Goal: Register for event/course

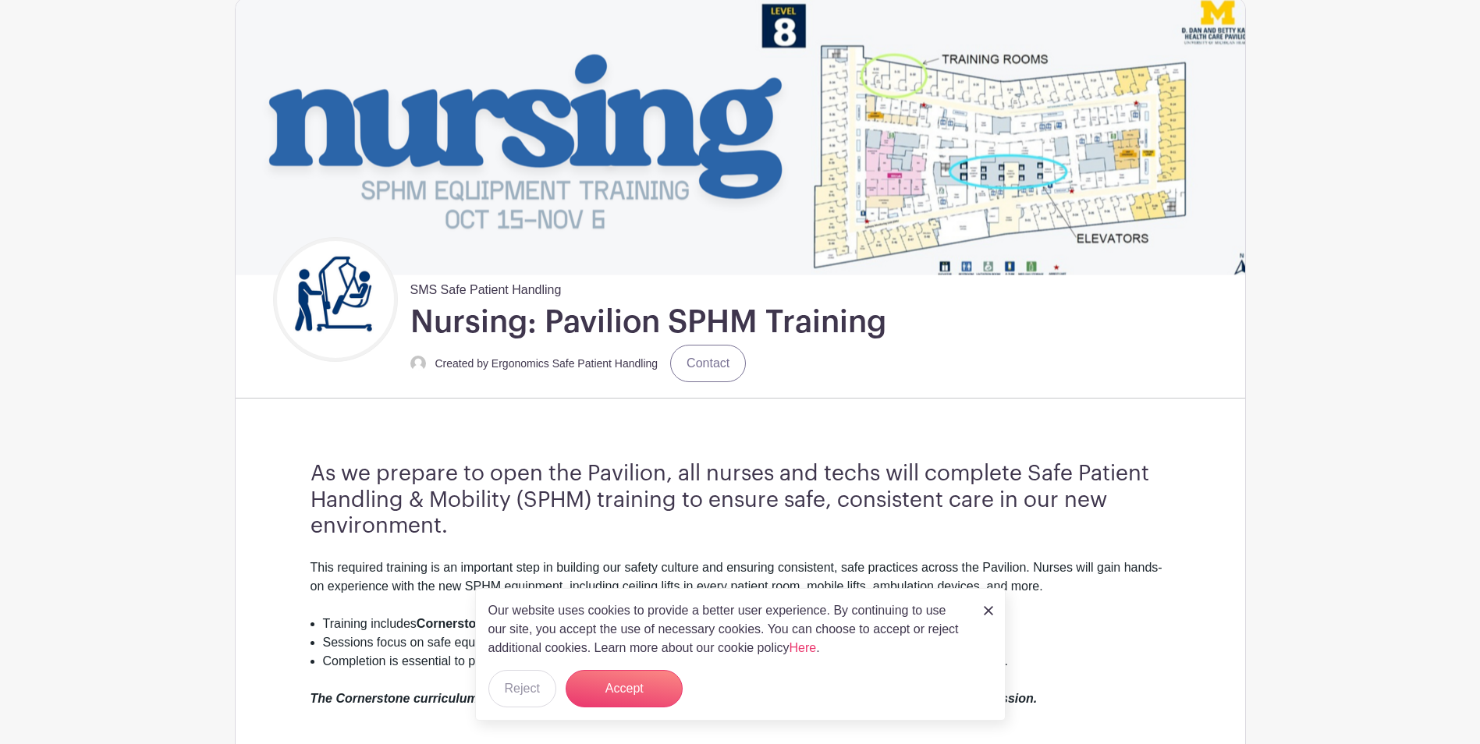
scroll to position [156, 0]
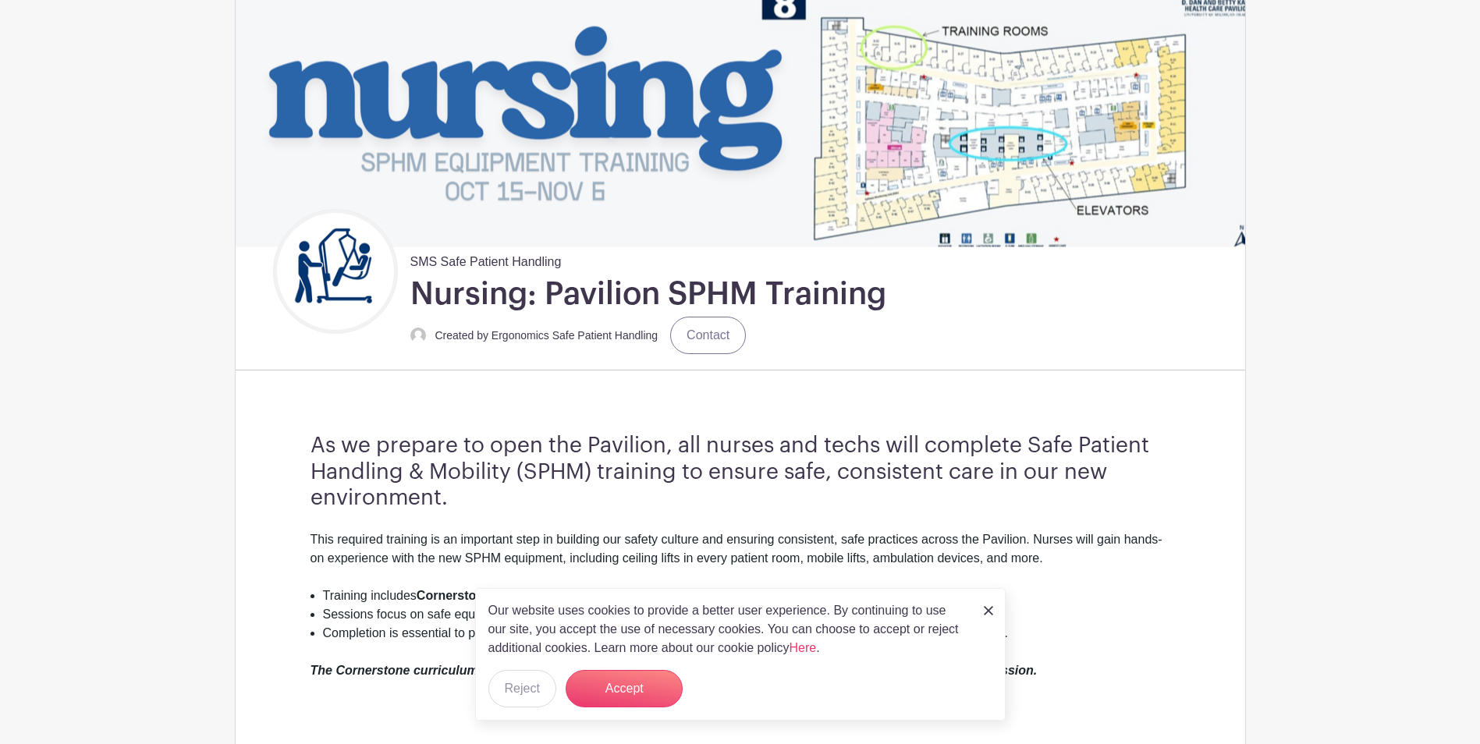
click at [987, 616] on link at bounding box center [988, 610] width 9 height 19
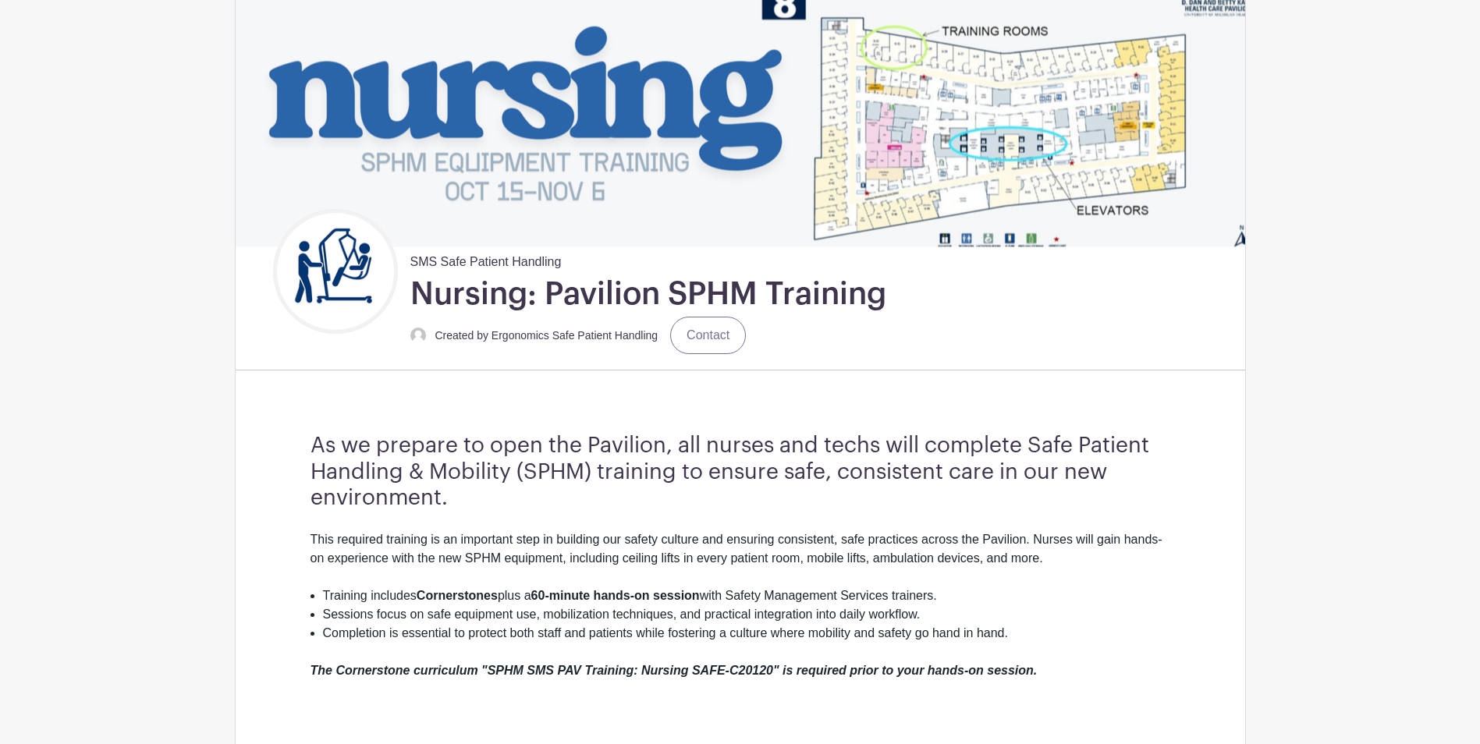
scroll to position [0, 0]
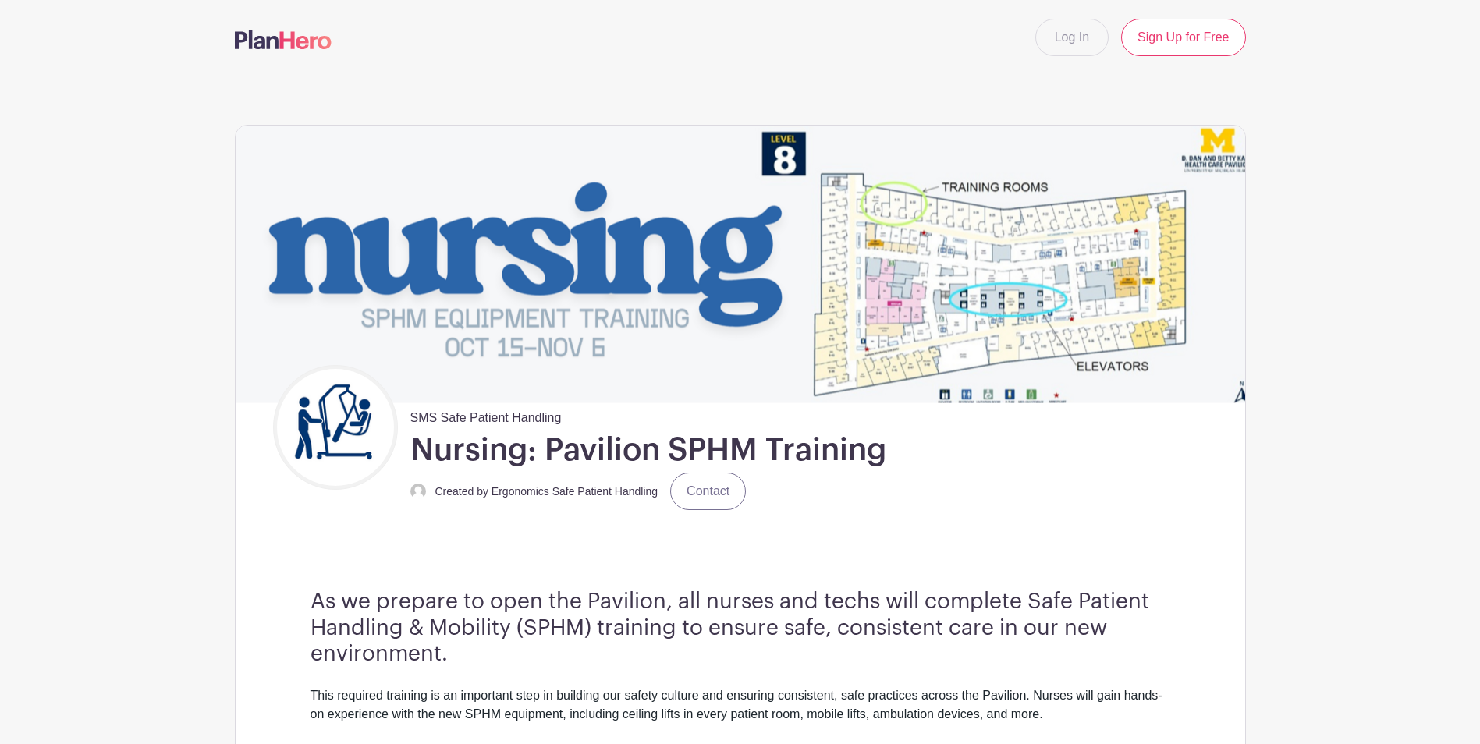
click at [1149, 186] on img at bounding box center [741, 264] width 1010 height 277
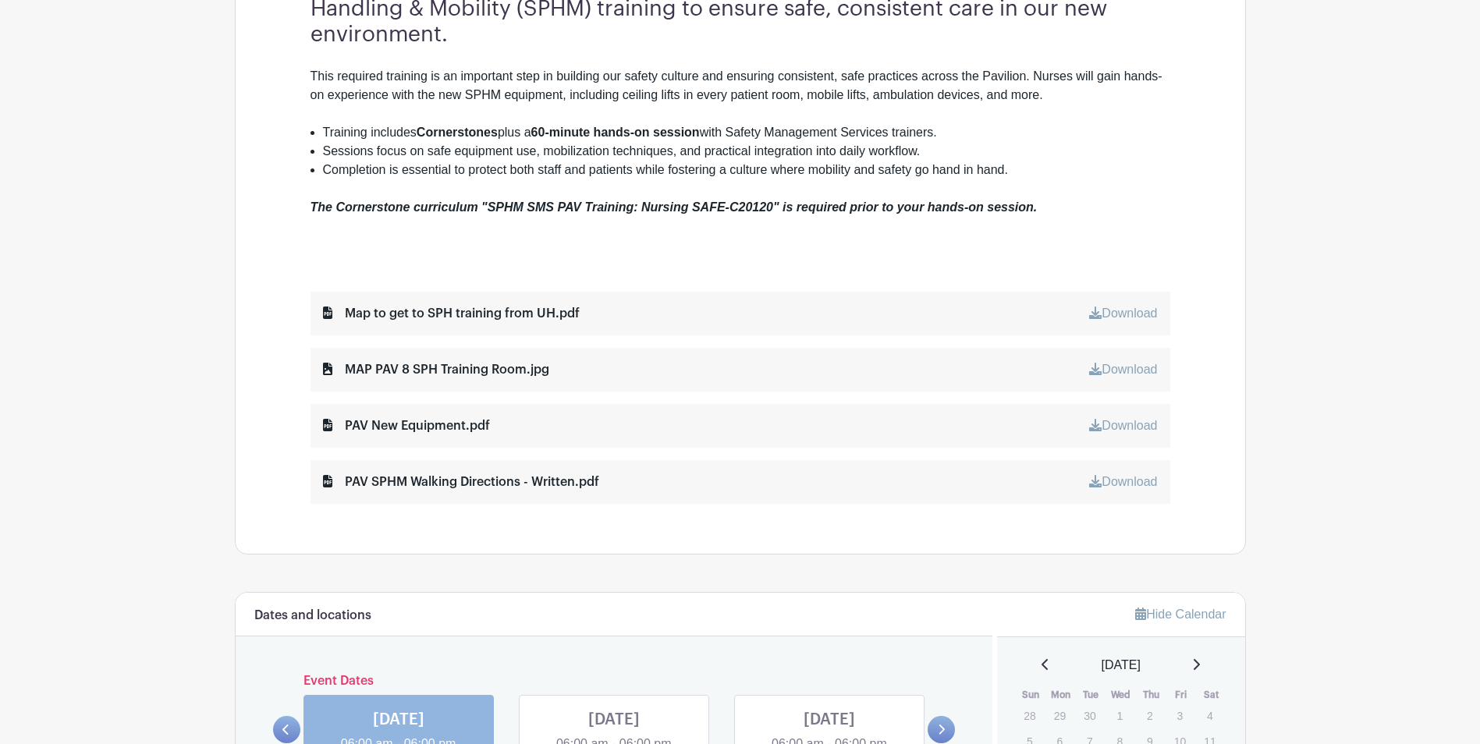
scroll to position [624, 0]
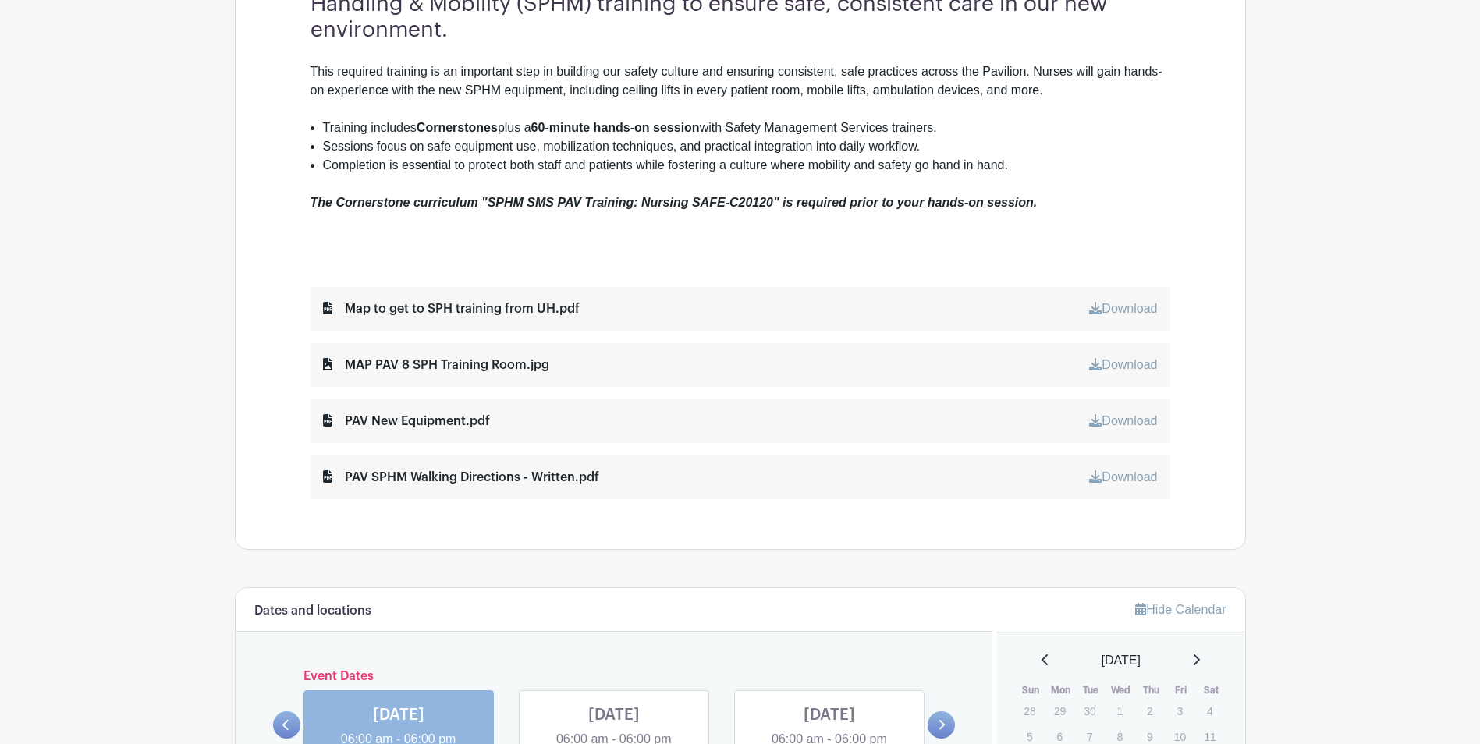
click at [873, 302] on div "Map to get to SPH training from UH.pdf Download" at bounding box center [741, 309] width 860 height 44
click at [1133, 300] on div "Download" at bounding box center [1123, 309] width 68 height 19
click at [1129, 309] on link "Download" at bounding box center [1123, 308] width 68 height 13
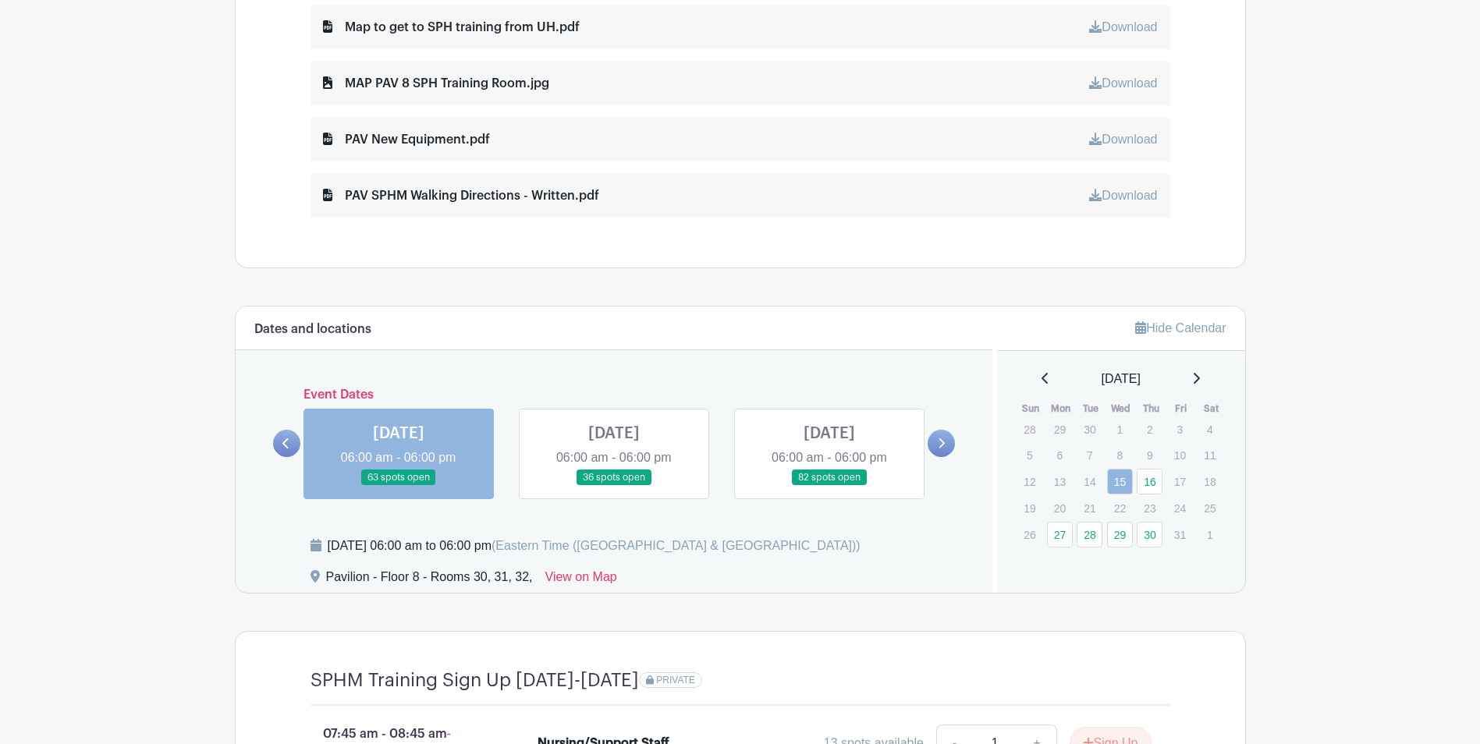
scroll to position [1141, 0]
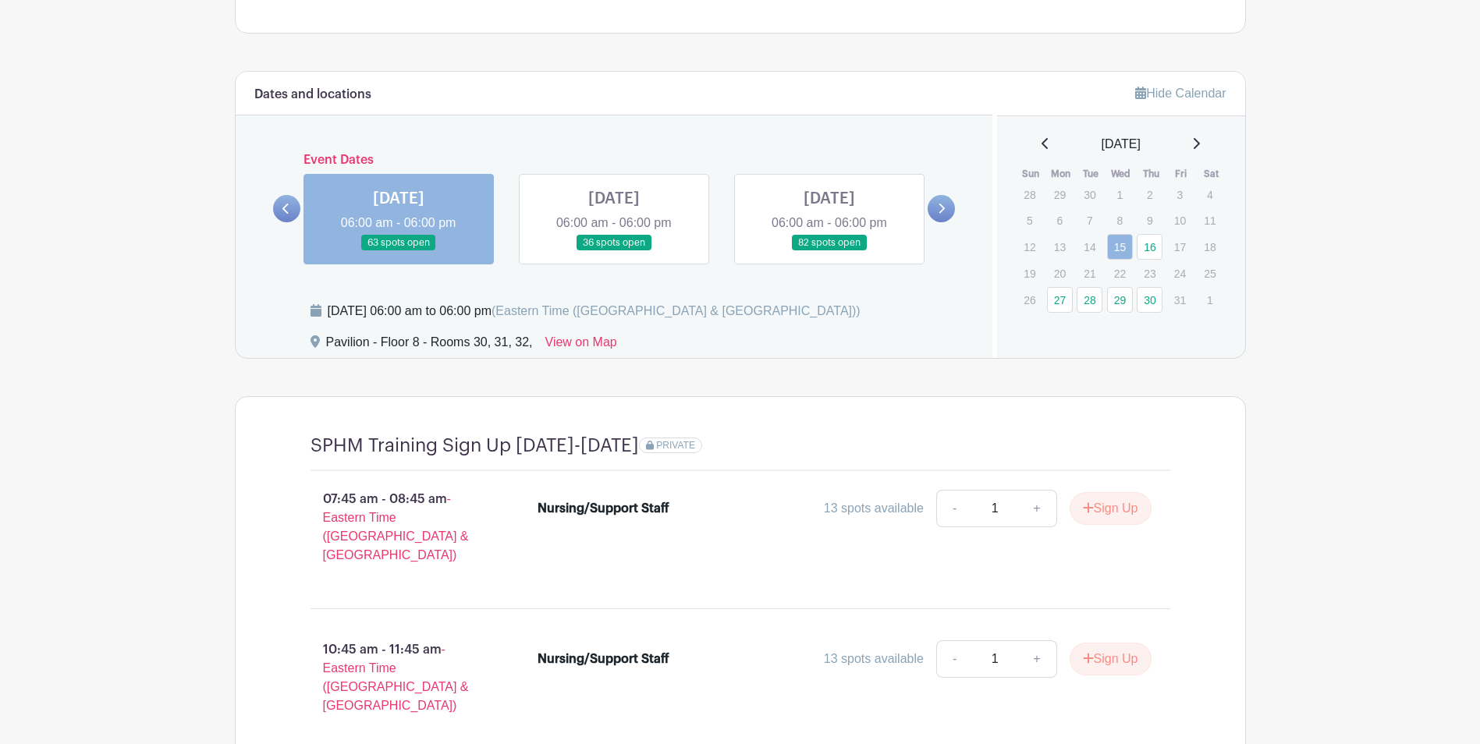
click at [944, 206] on icon at bounding box center [941, 209] width 7 height 12
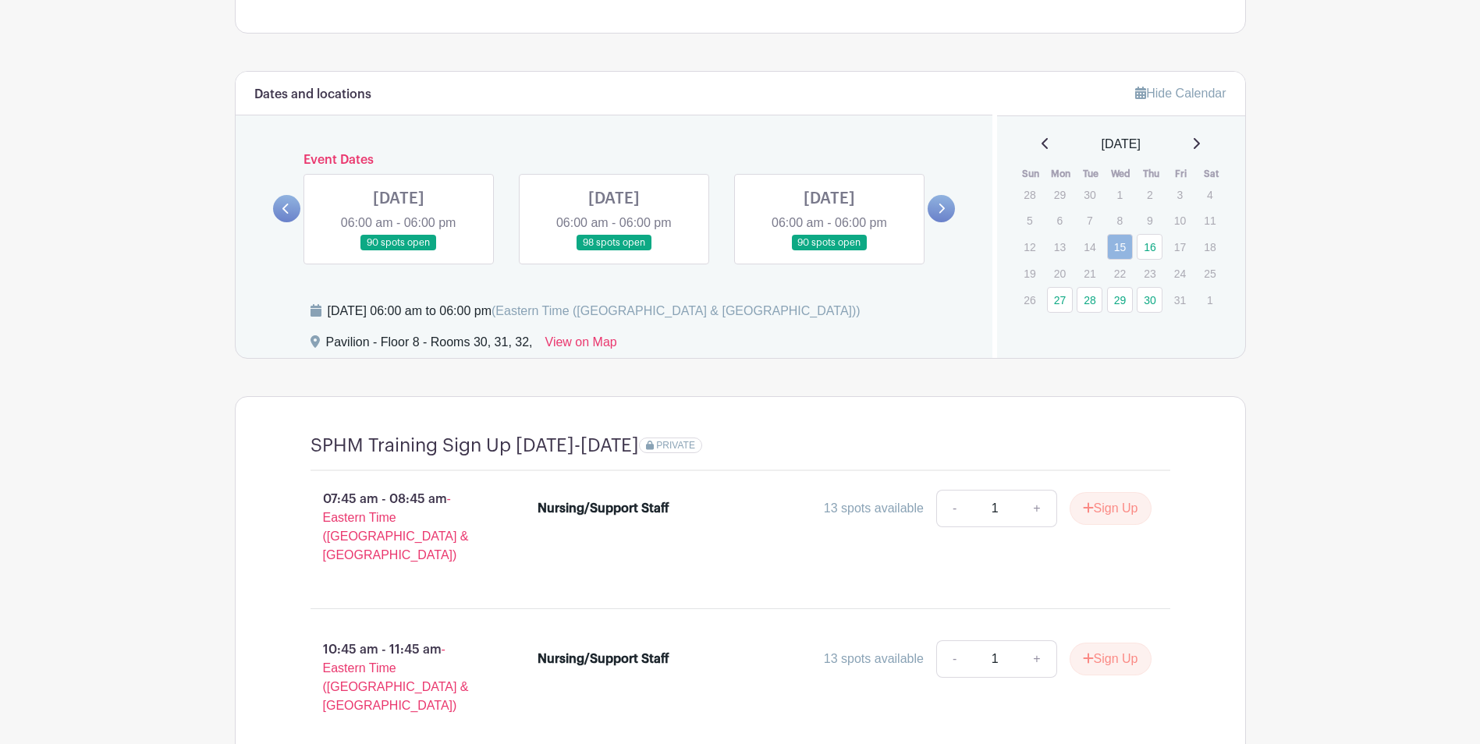
click at [944, 206] on icon at bounding box center [941, 209] width 7 height 12
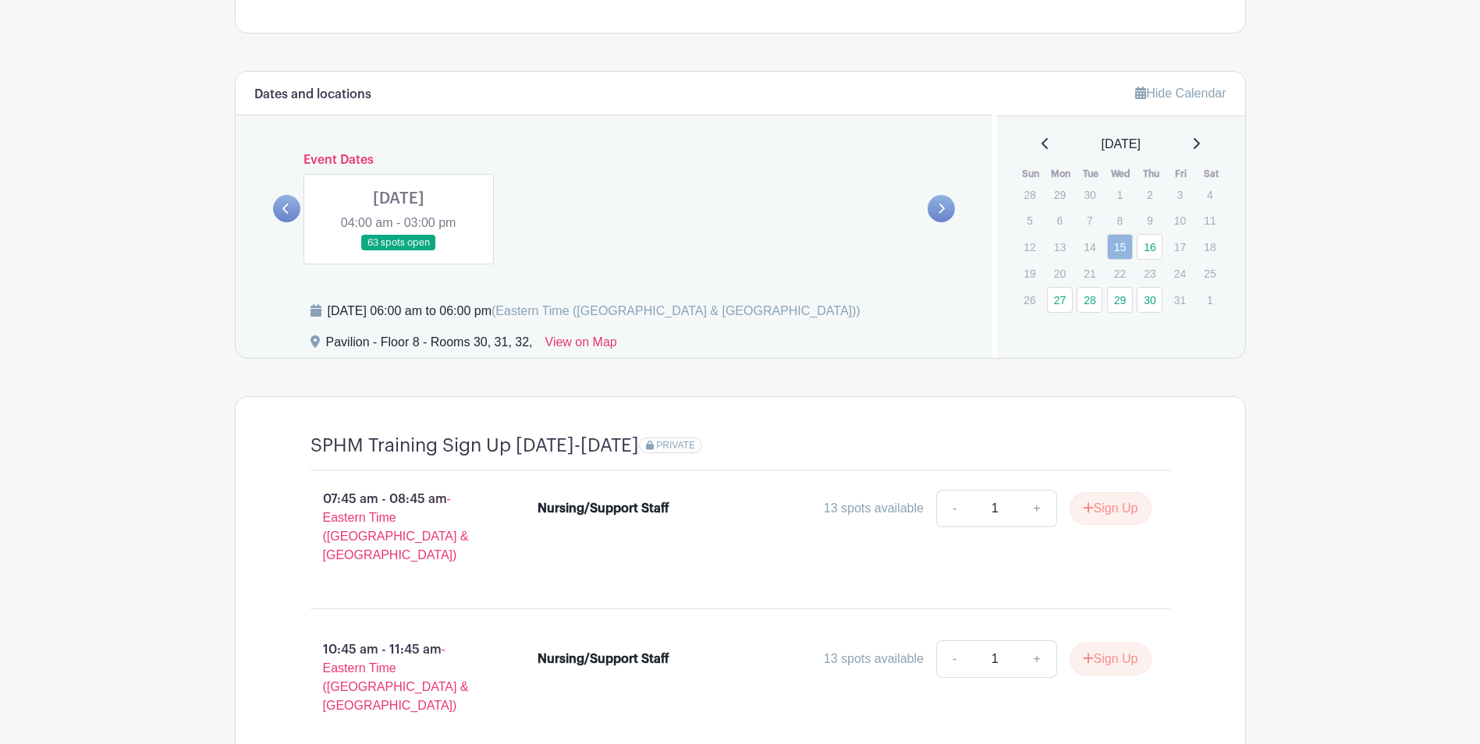
click at [284, 211] on icon at bounding box center [285, 209] width 7 height 12
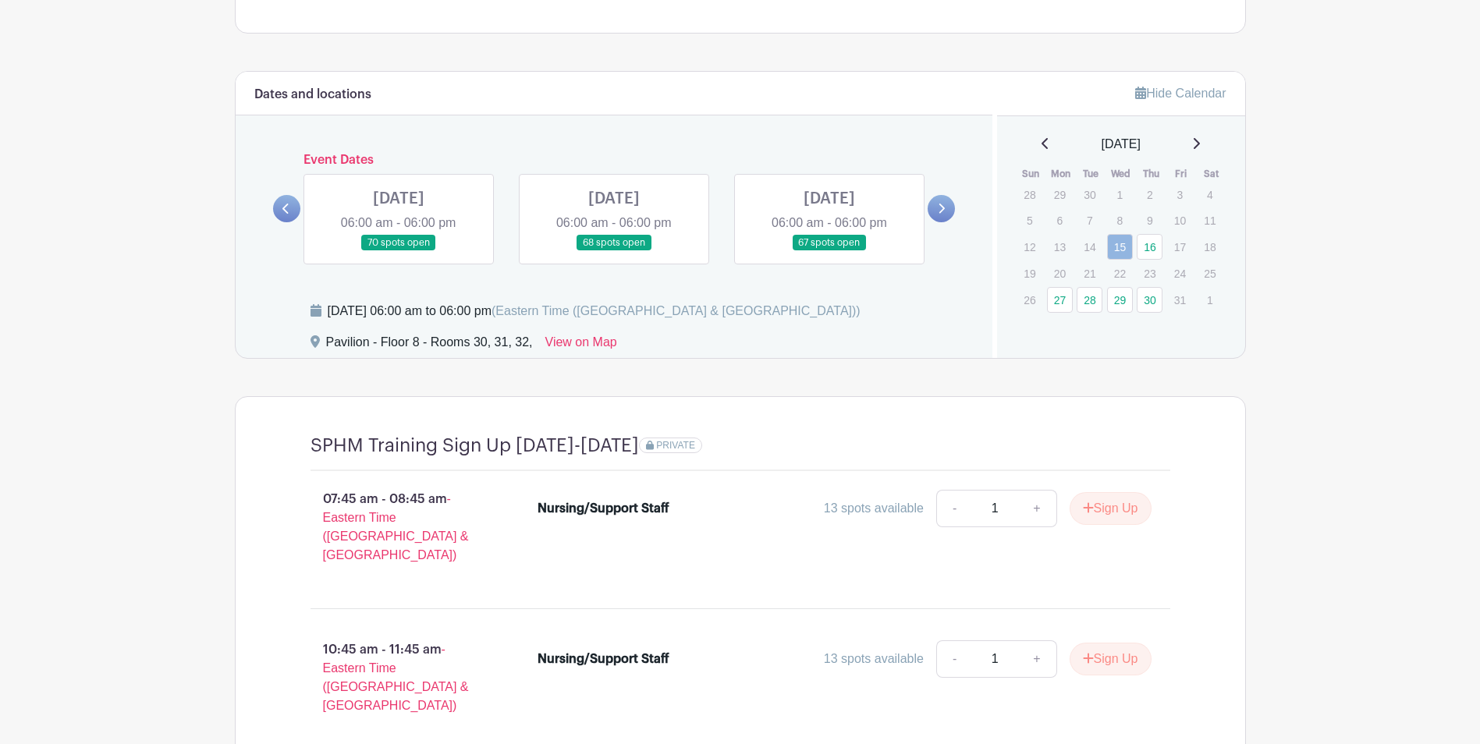
click at [285, 210] on icon at bounding box center [285, 209] width 6 height 10
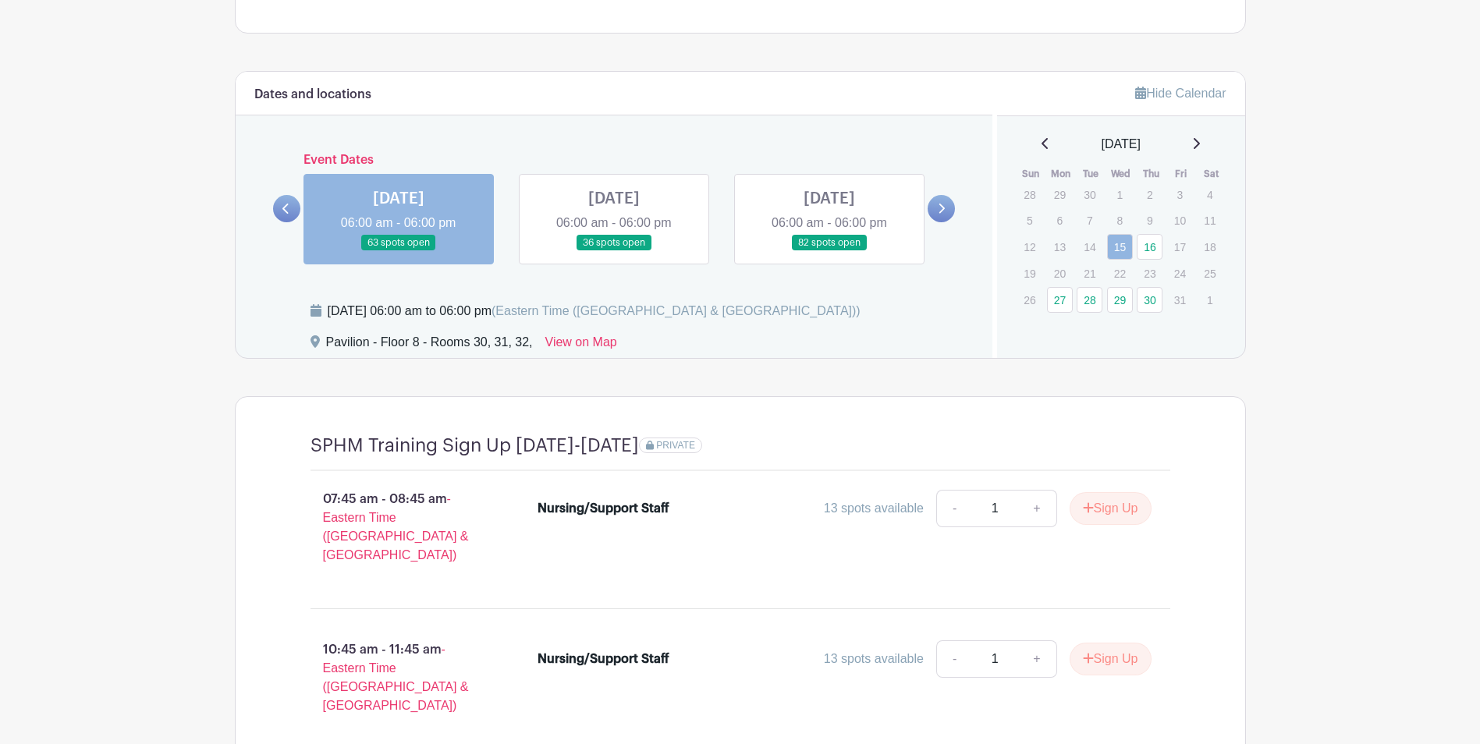
click at [286, 211] on icon at bounding box center [285, 209] width 6 height 10
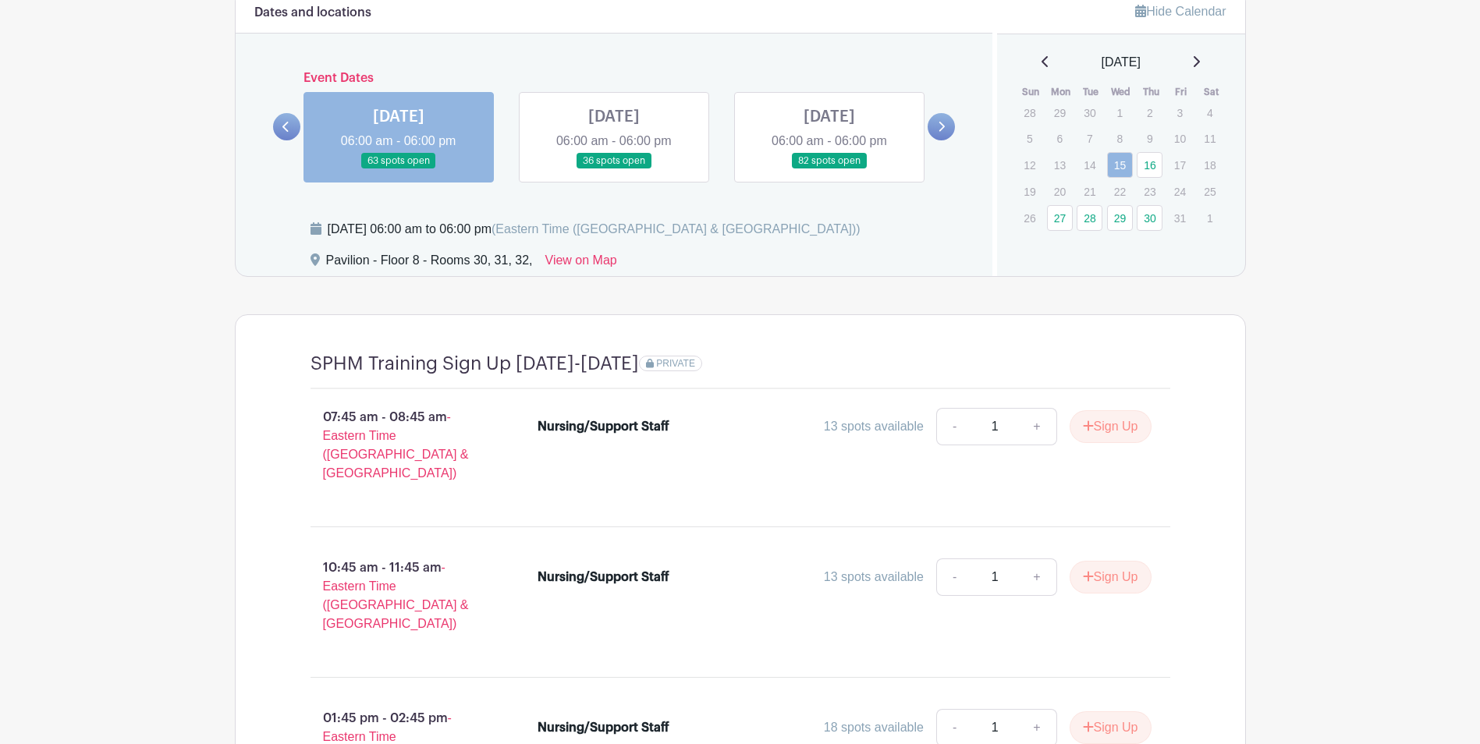
scroll to position [1219, 0]
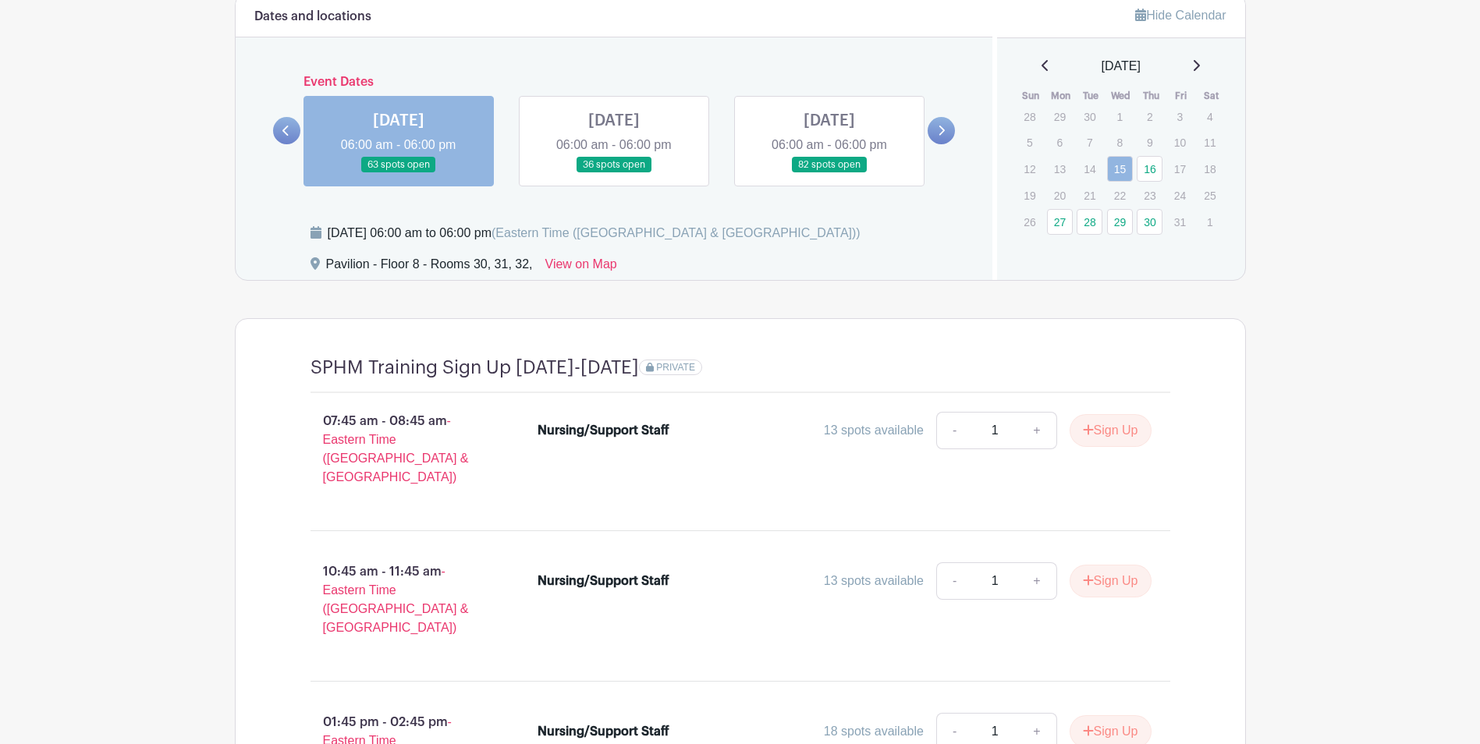
click at [1199, 66] on icon at bounding box center [1196, 65] width 8 height 12
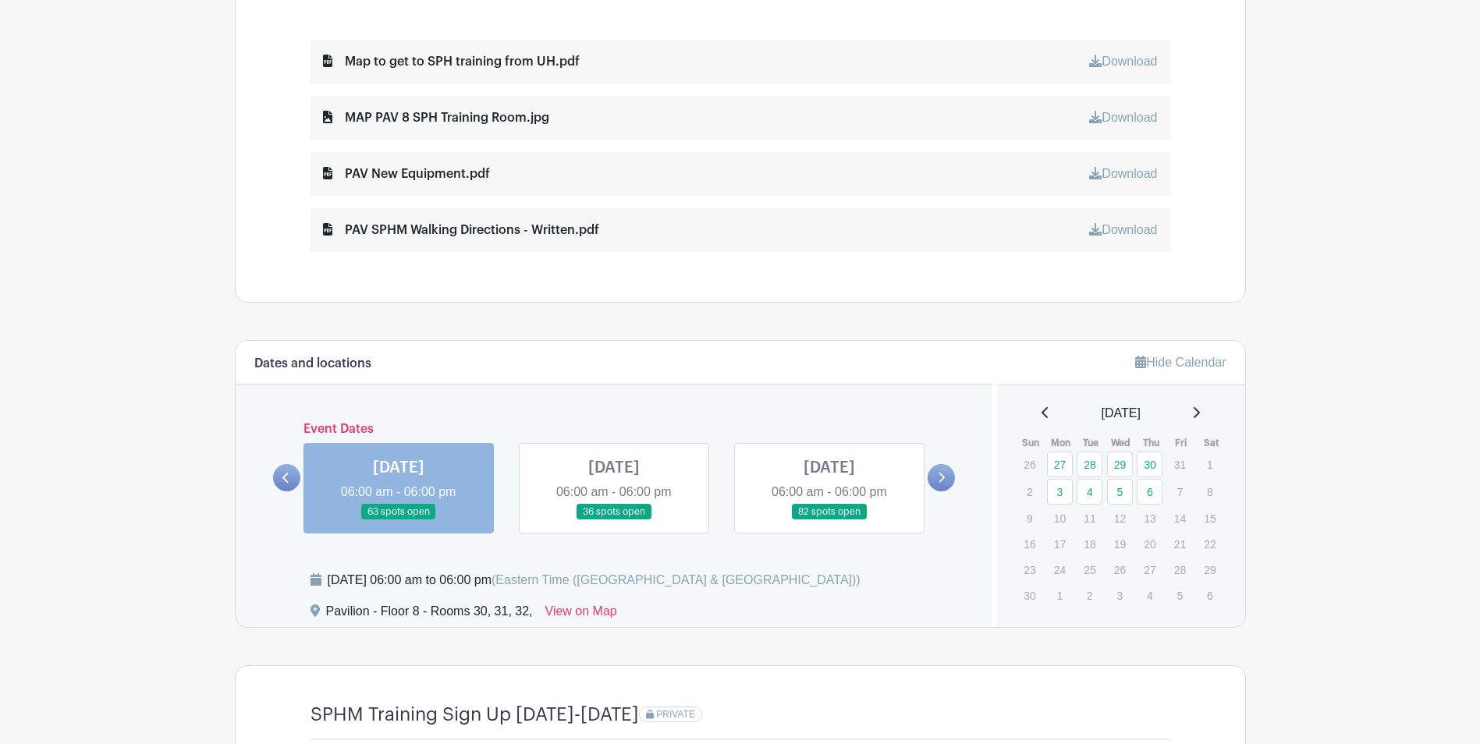
scroll to position [1063, 0]
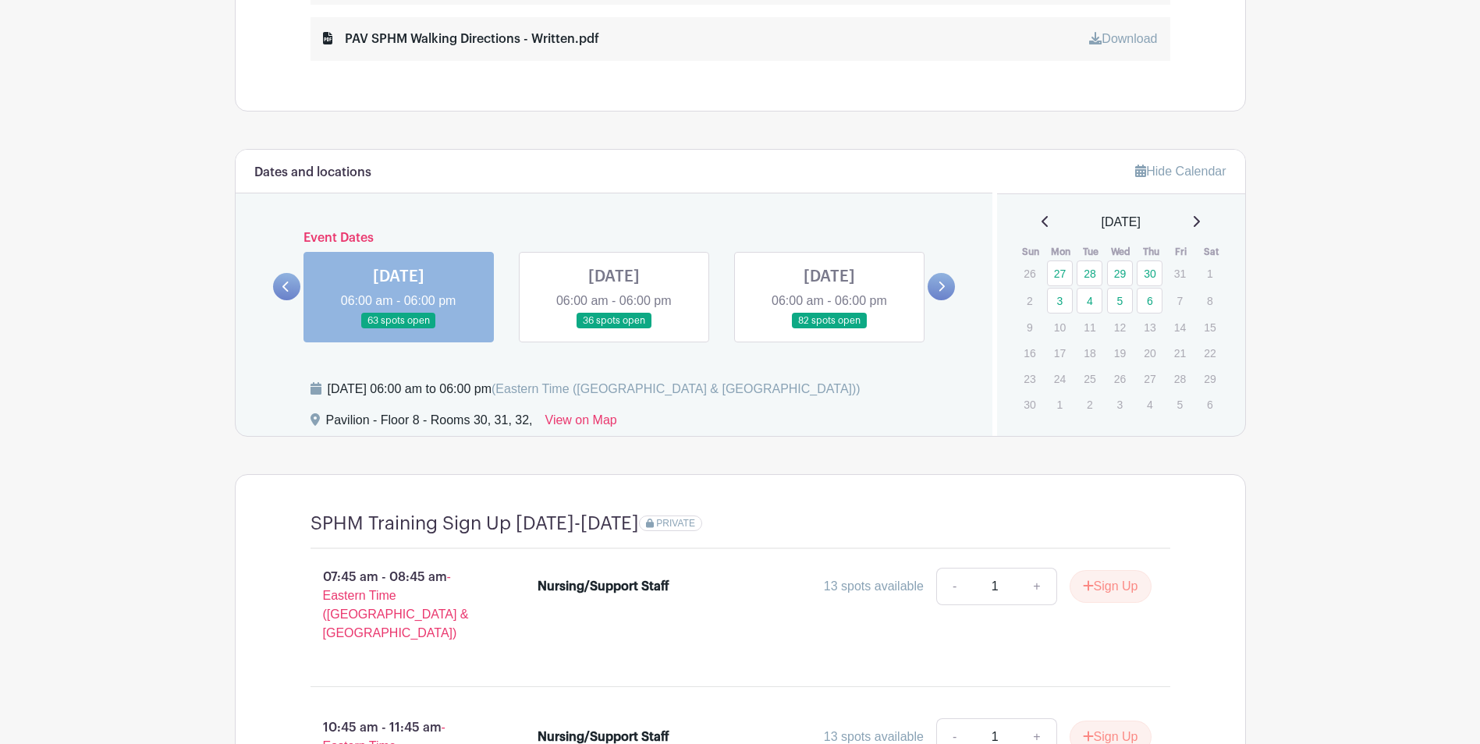
click at [614, 329] on link at bounding box center [614, 329] width 0 height 0
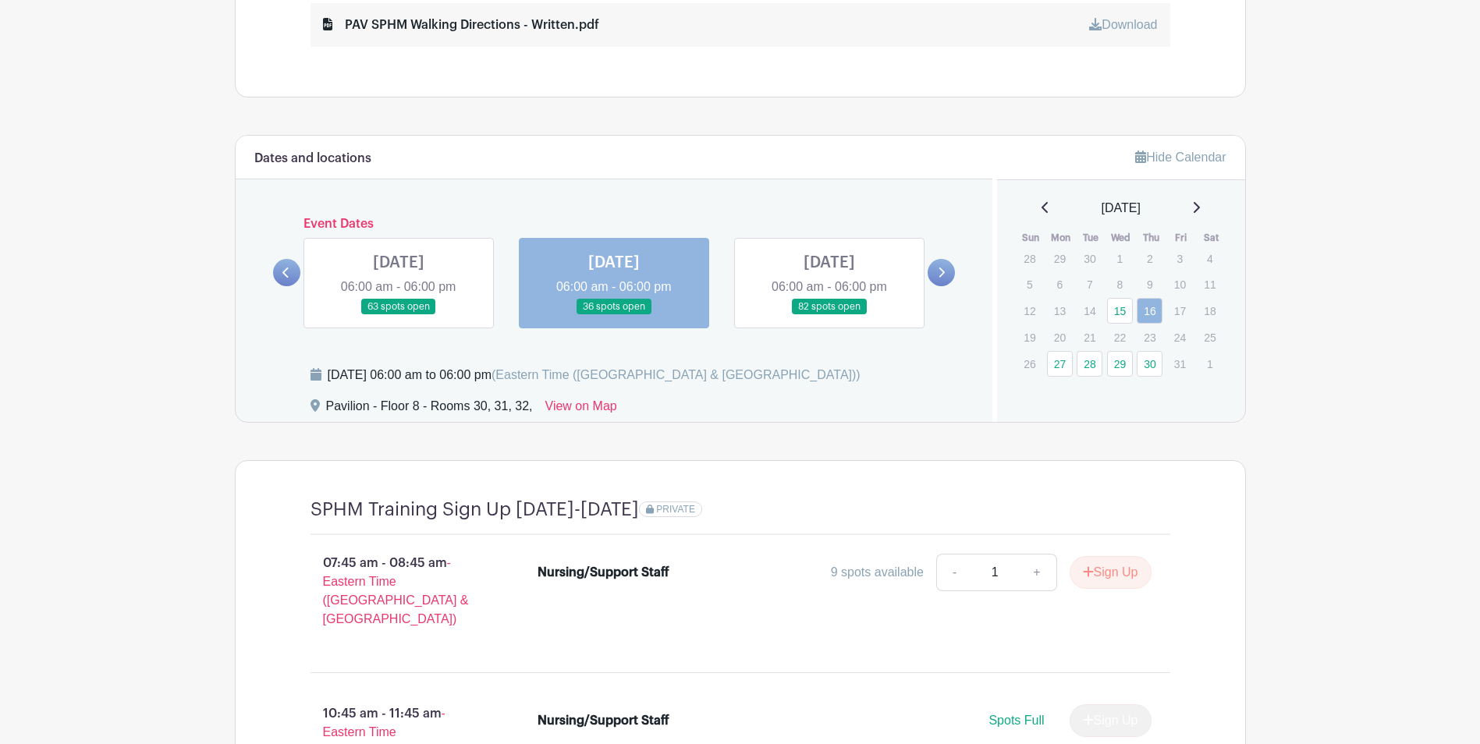
scroll to position [907, 0]
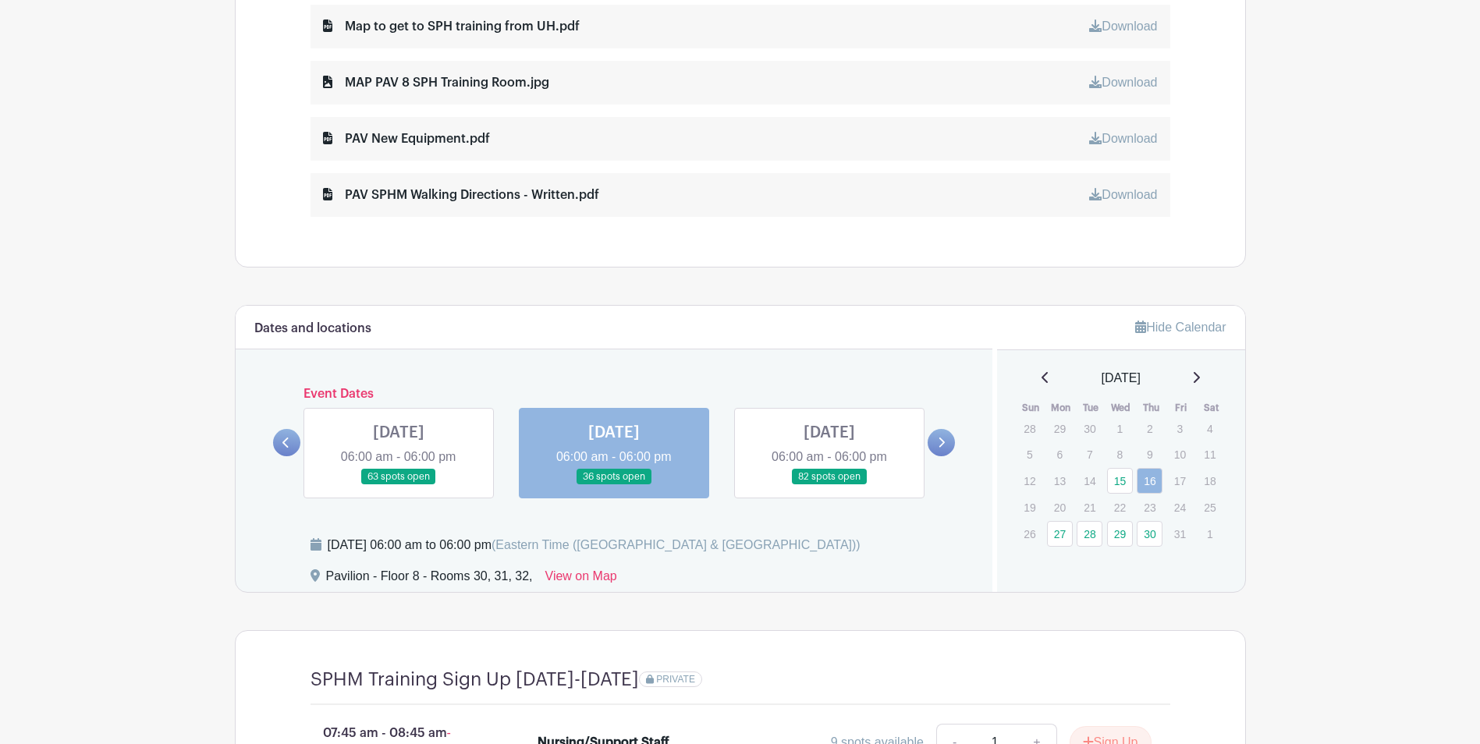
click at [829, 485] on link at bounding box center [829, 485] width 0 height 0
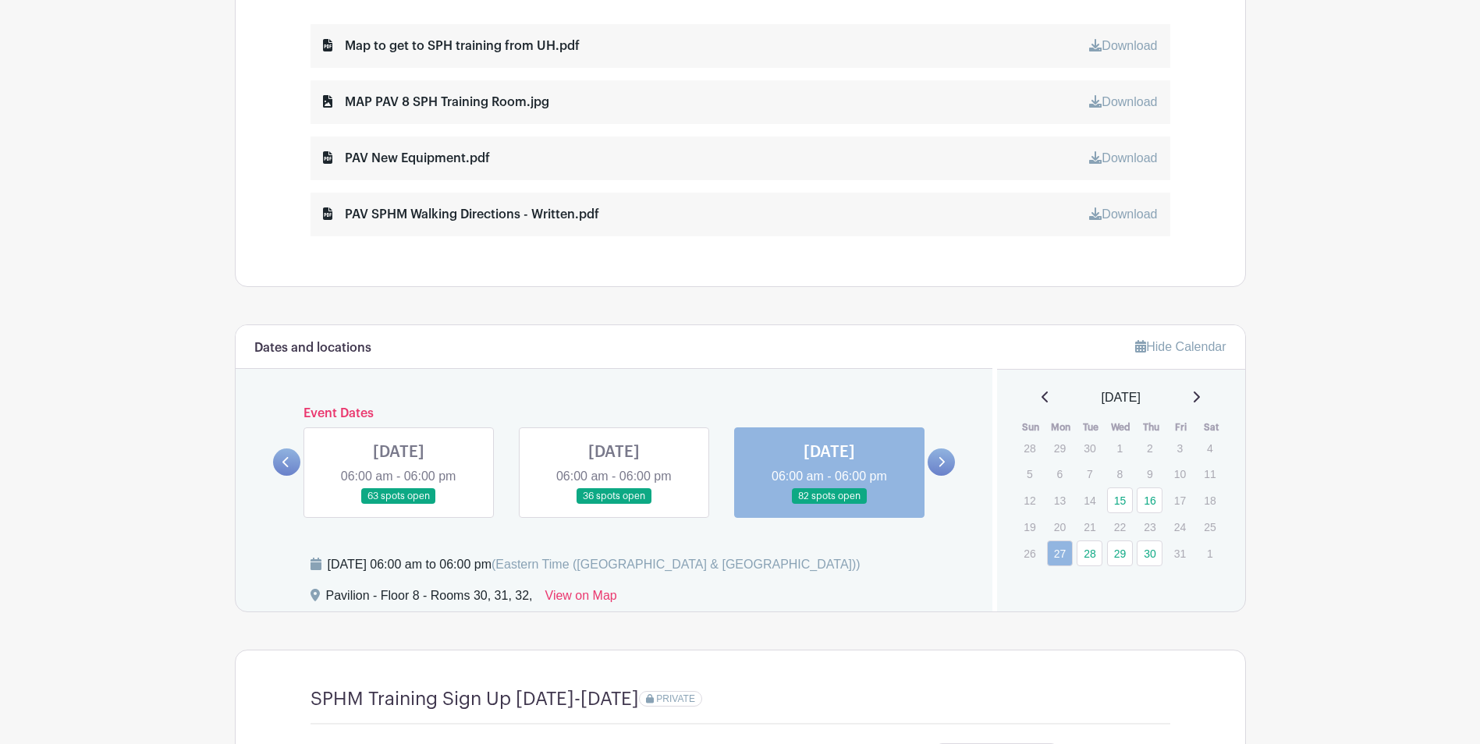
scroll to position [883, 0]
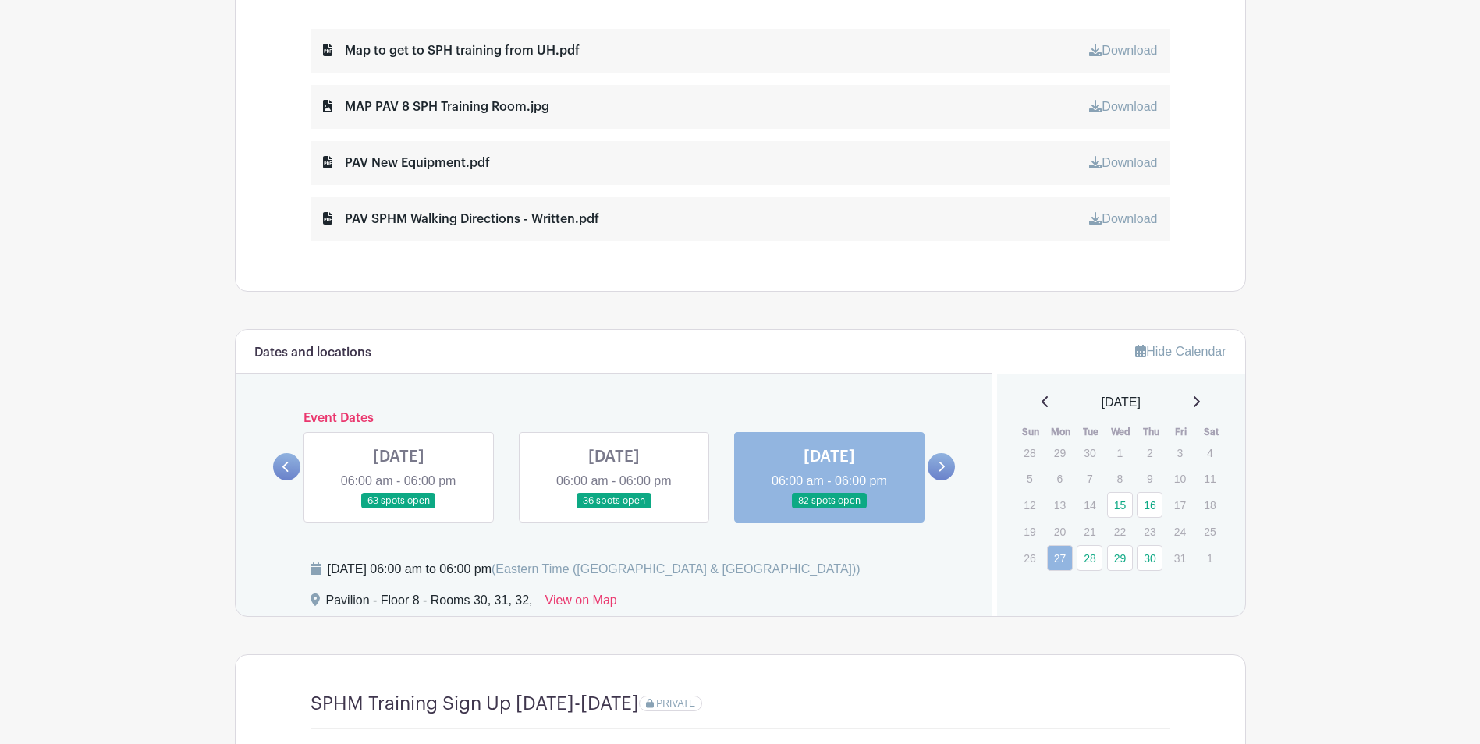
click at [1200, 399] on icon at bounding box center [1197, 401] width 6 height 11
click at [1148, 477] on link "6" at bounding box center [1150, 481] width 26 height 26
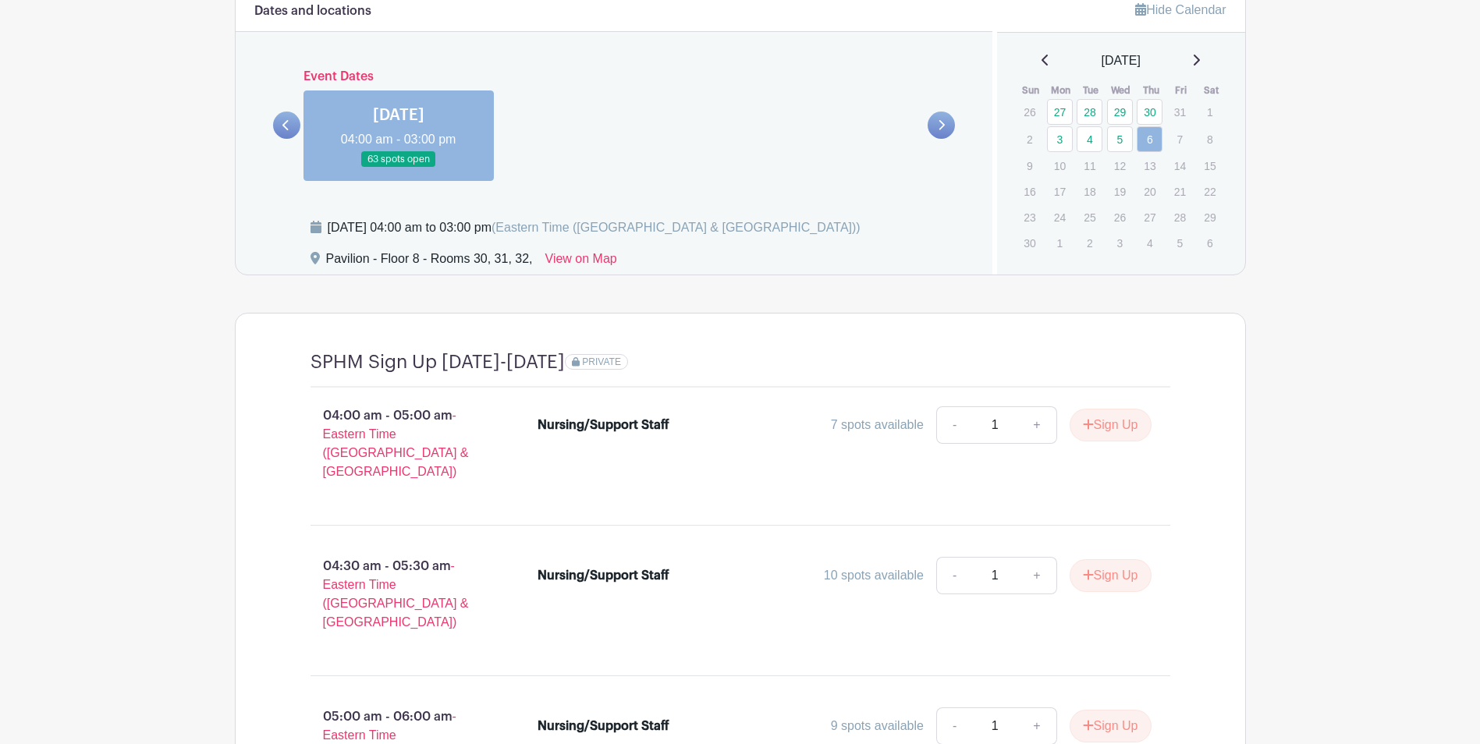
scroll to position [912, 0]
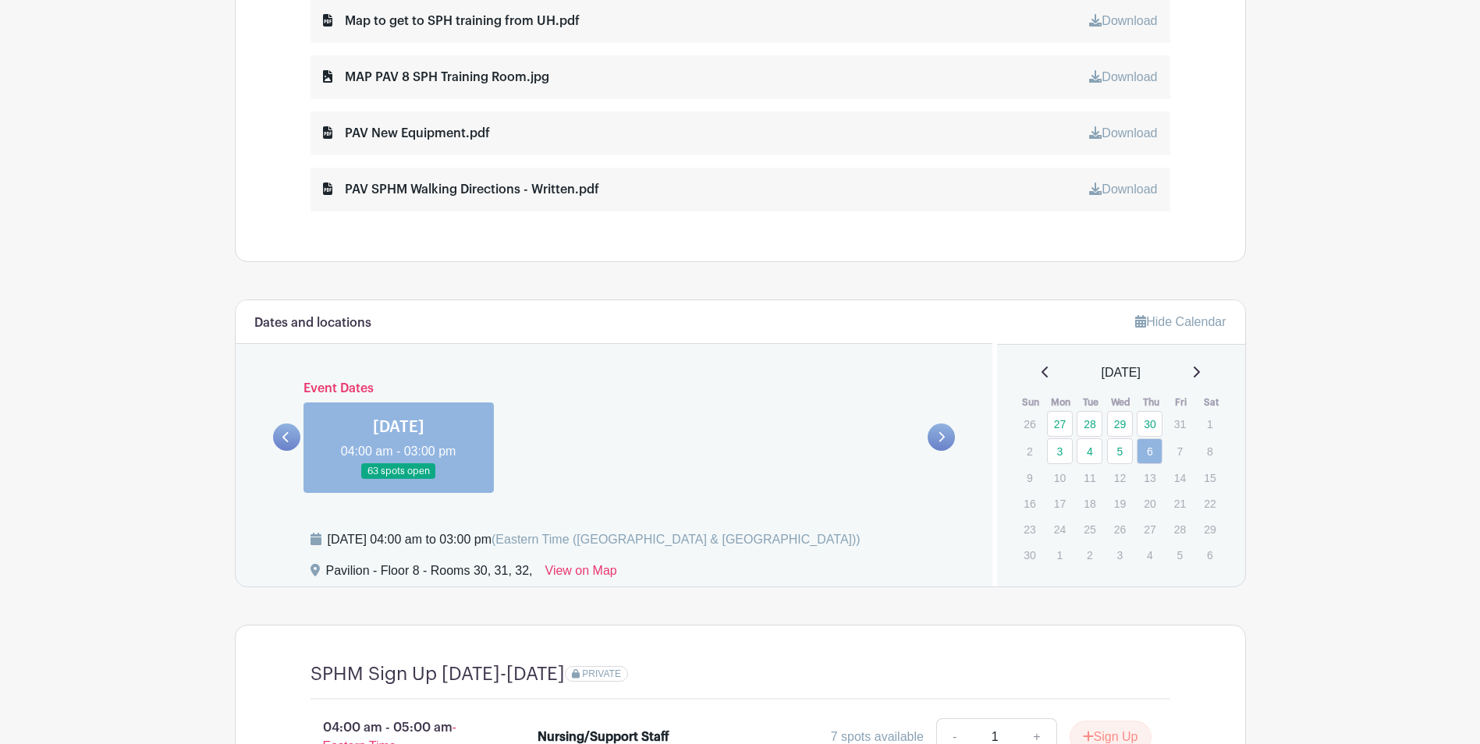
click at [936, 434] on link at bounding box center [941, 437] width 27 height 27
drag, startPoint x: 1035, startPoint y: 357, endPoint x: 1032, endPoint y: 368, distance: 11.4
click at [1035, 358] on div "Hide Calendar [DATE] Sun Mon Tue Wed Thu Fri Sat 26 27 28 29 30 31 1 2 3 4 5 6 …" at bounding box center [1119, 443] width 253 height 286
click at [1032, 369] on div "[DATE]" at bounding box center [1121, 373] width 211 height 19
click at [1042, 373] on icon at bounding box center [1045, 372] width 6 height 11
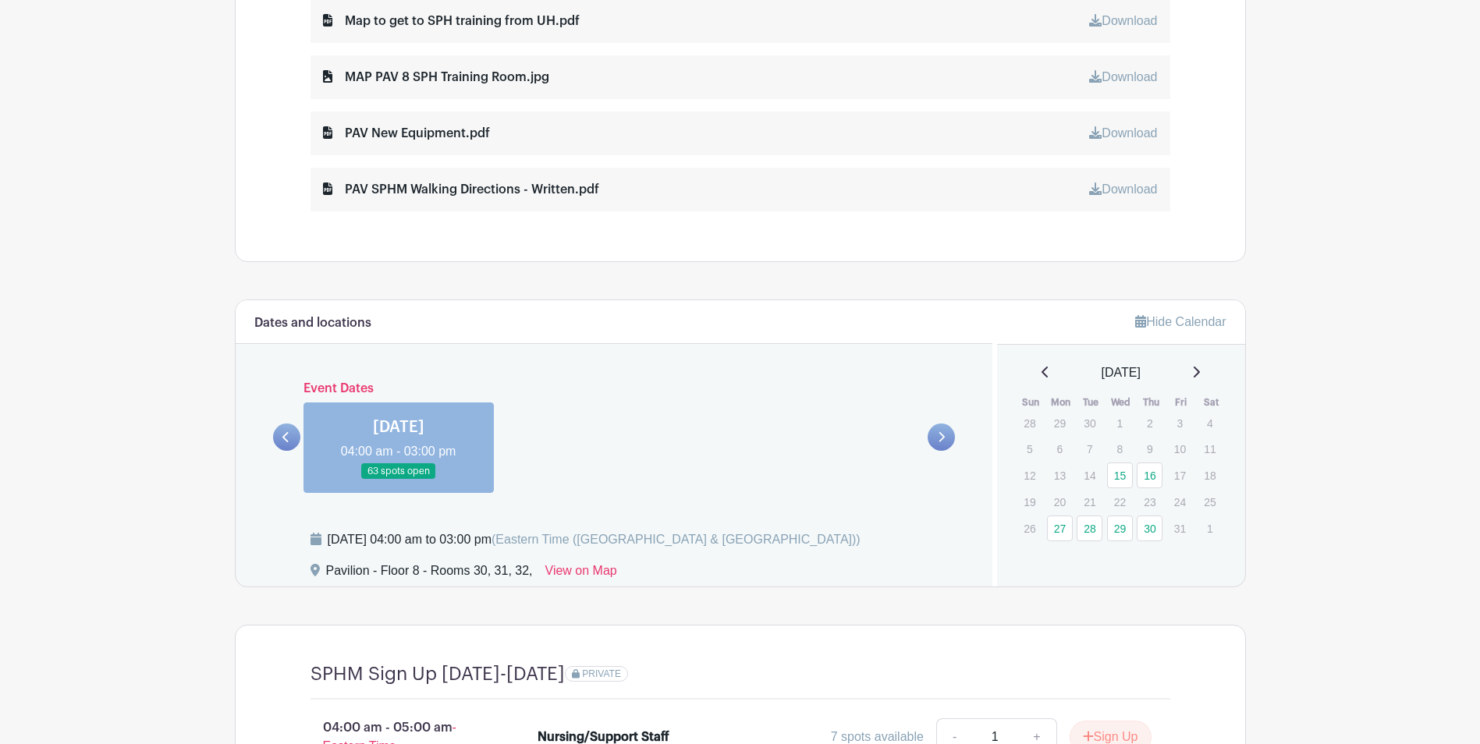
click at [1200, 372] on icon at bounding box center [1196, 372] width 8 height 12
click at [1114, 424] on link "29" at bounding box center [1120, 424] width 26 height 26
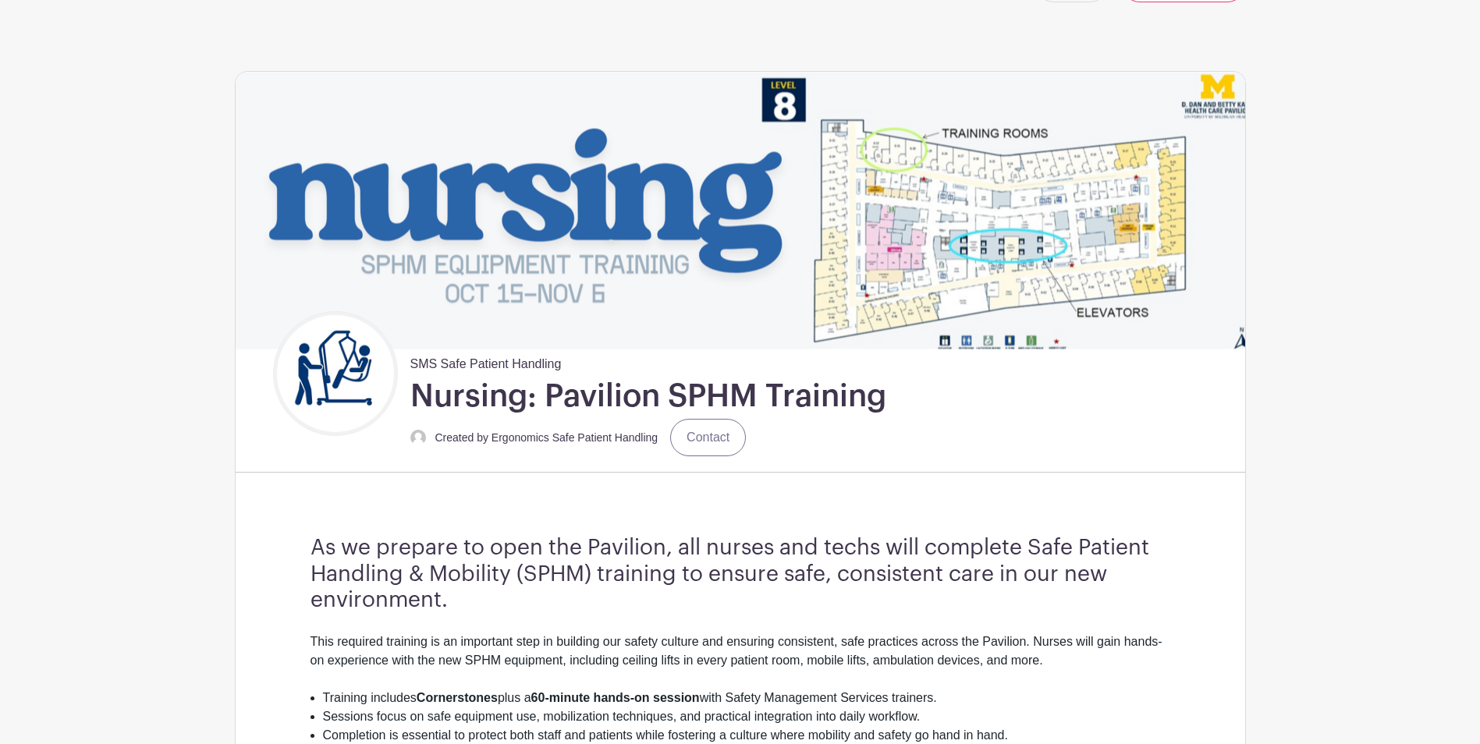
scroll to position [156, 0]
